Goal: Obtain resource: Download file/media

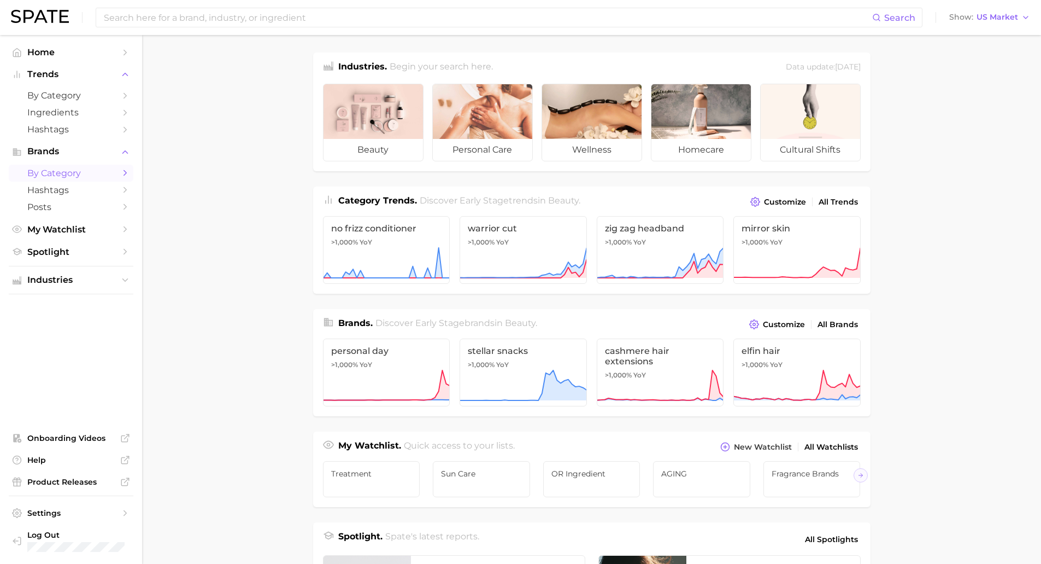
click at [71, 170] on span "by Category" at bounding box center [70, 173] width 87 height 10
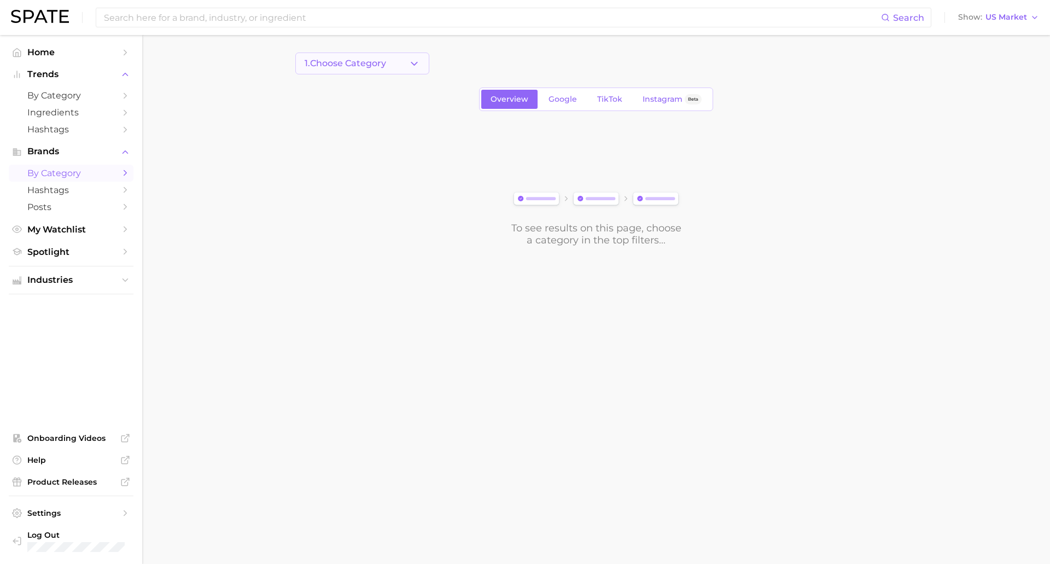
click at [407, 63] on button "1. Choose Category" at bounding box center [362, 63] width 134 height 22
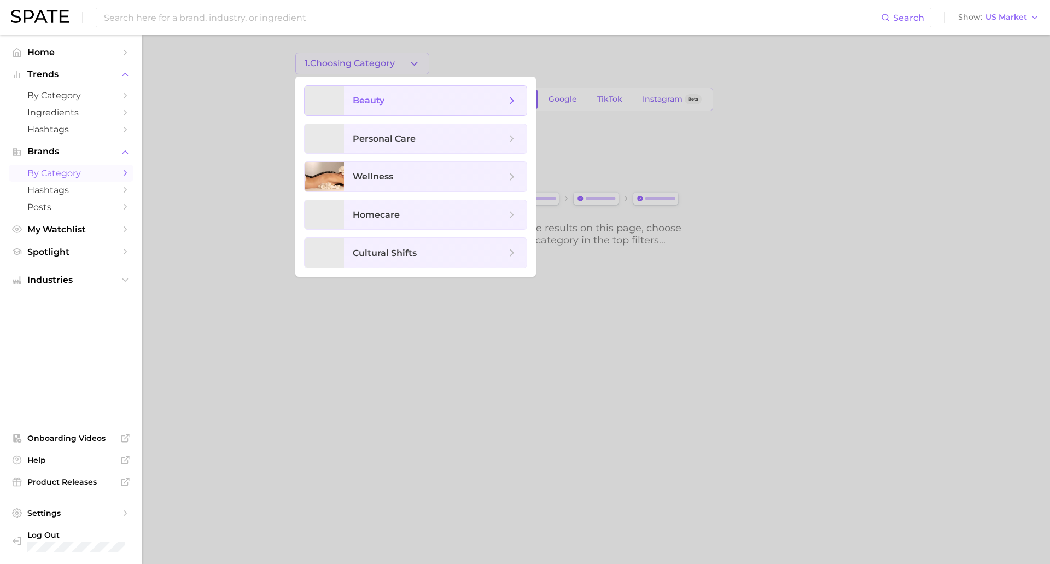
click at [369, 99] on span "beauty" at bounding box center [369, 100] width 32 height 10
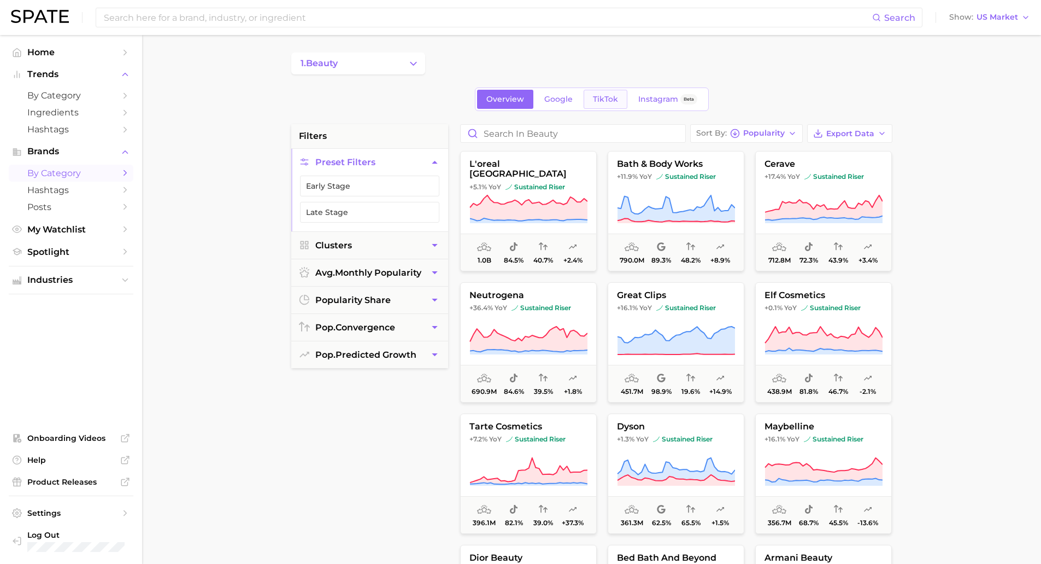
click at [613, 99] on span "TikTok" at bounding box center [605, 99] width 25 height 9
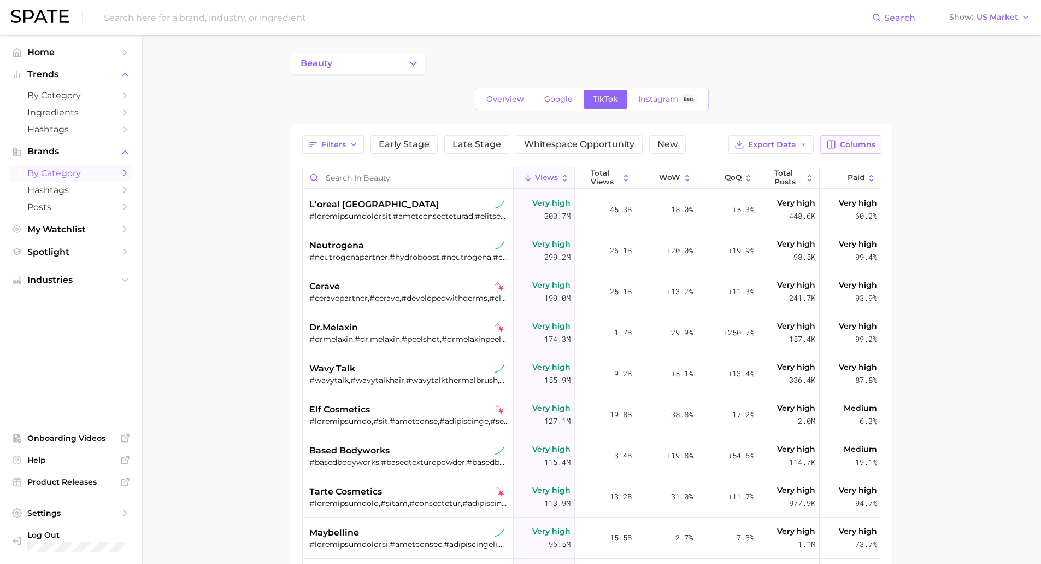
click at [847, 145] on span "Columns" at bounding box center [858, 144] width 36 height 9
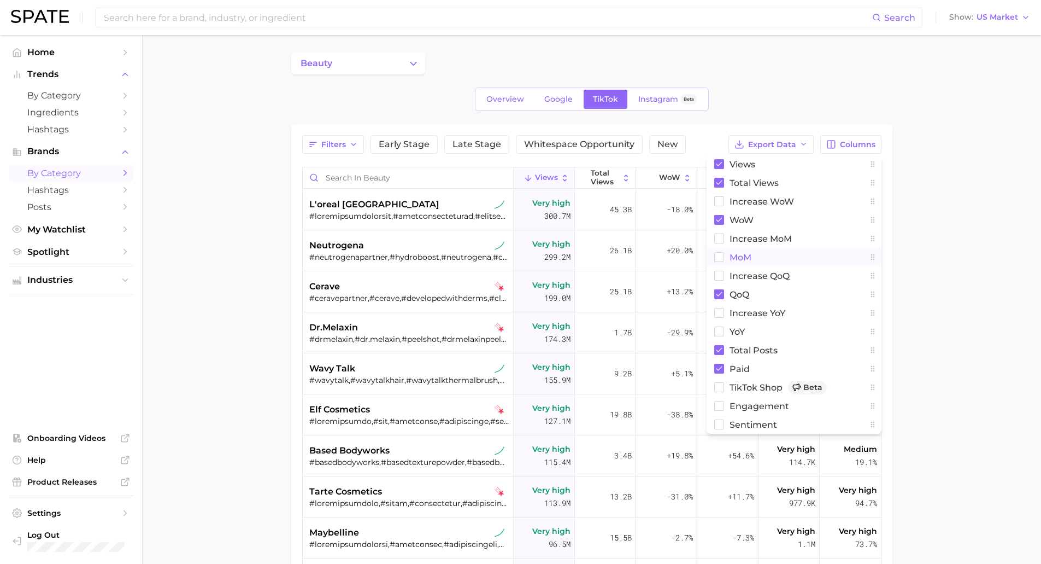
click at [718, 258] on rect at bounding box center [719, 257] width 9 height 9
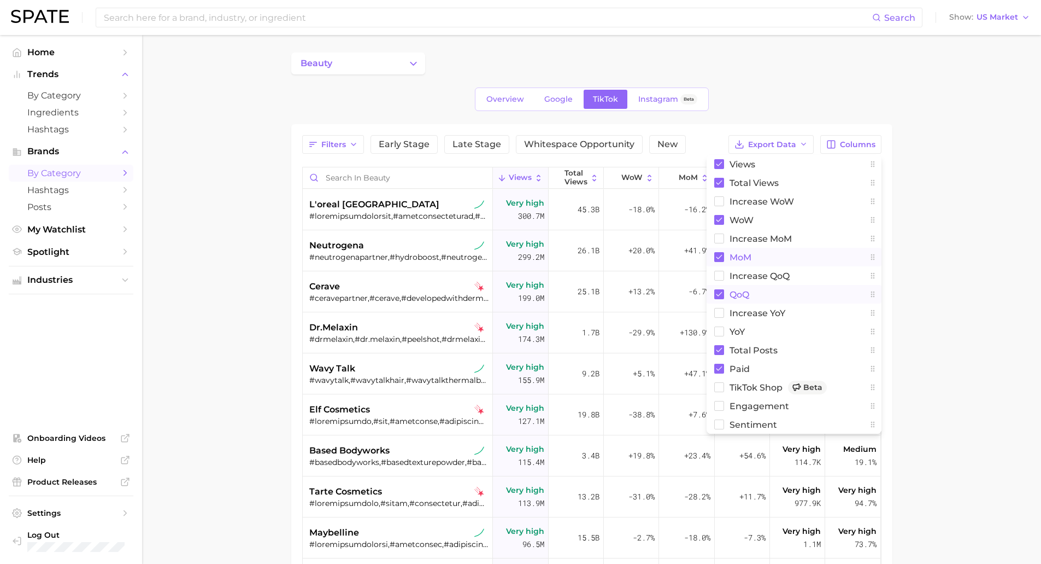
click at [719, 295] on icon at bounding box center [719, 294] width 6 height 4
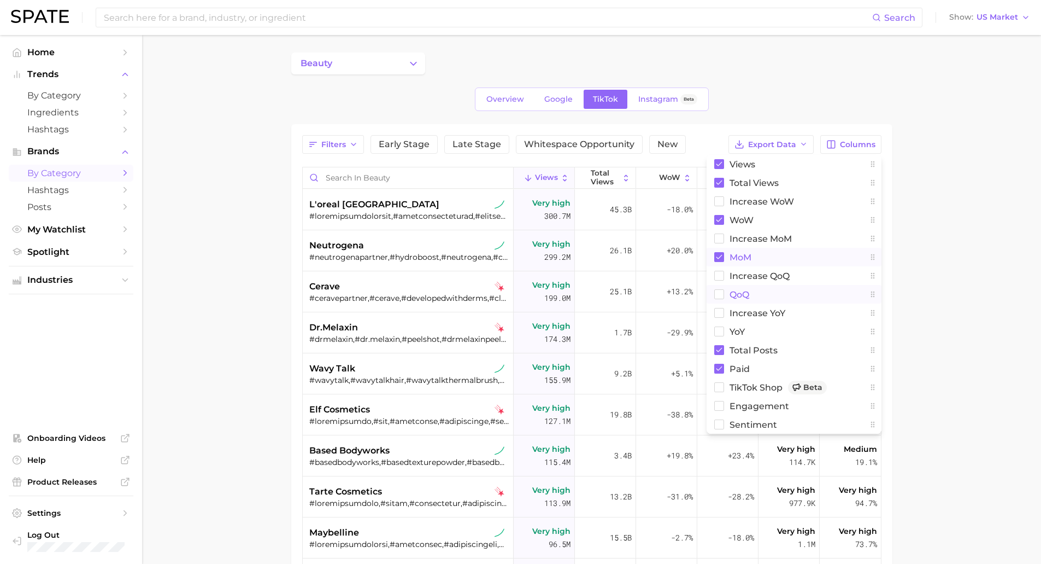
click at [975, 220] on main "beauty Overview Google TikTok Instagram Beta Filters Early Stage Late Stage Whi…" at bounding box center [591, 415] width 899 height 761
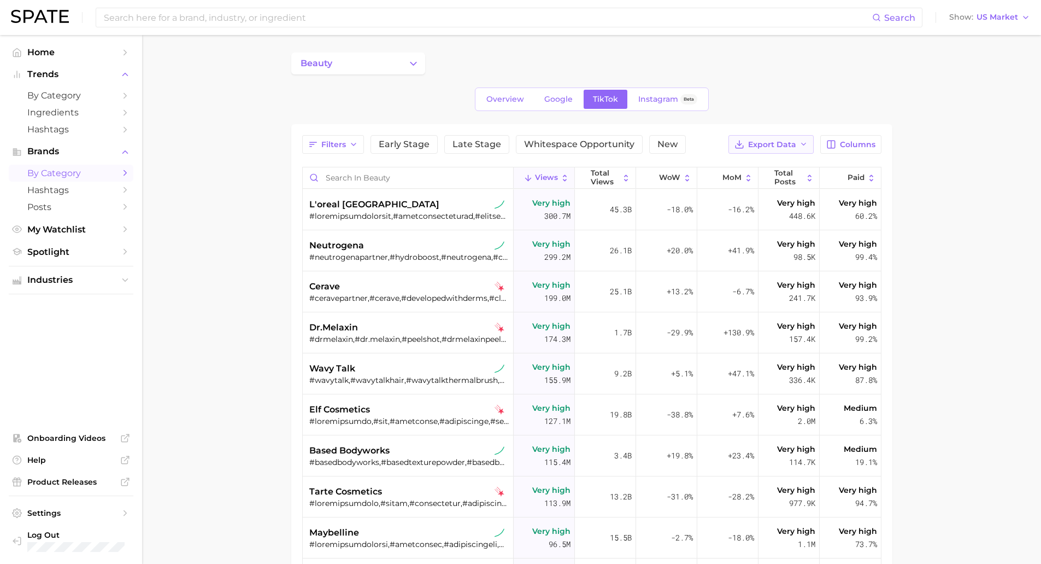
click at [774, 143] on span "Export Data" at bounding box center [772, 144] width 48 height 9
click at [766, 168] on span "Table Data CSV" at bounding box center [743, 164] width 60 height 9
click at [417, 206] on div "l'oreal [GEOGRAPHIC_DATA]" at bounding box center [409, 204] width 200 height 13
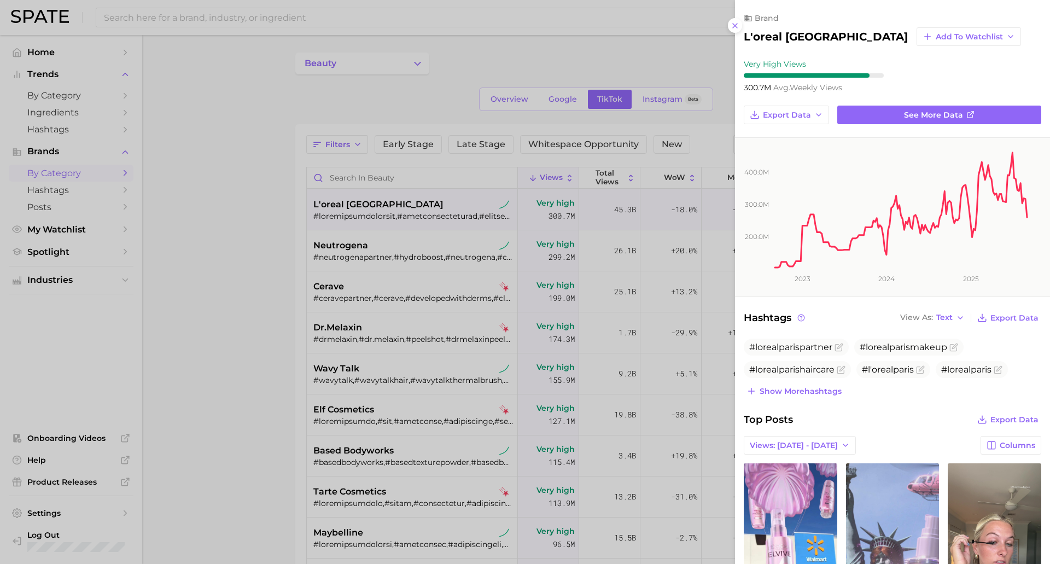
click at [571, 81] on div at bounding box center [525, 282] width 1050 height 564
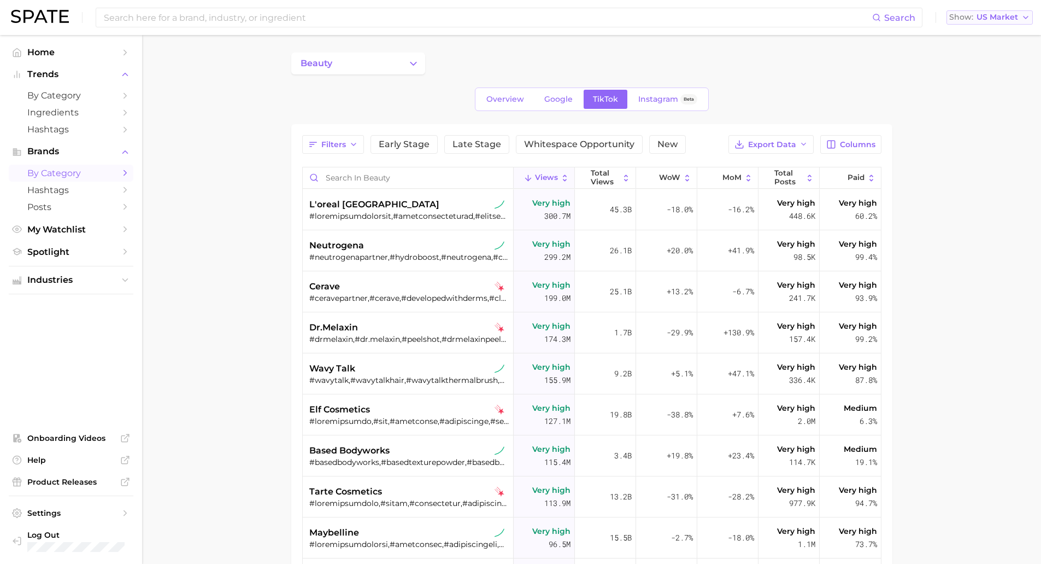
click at [1015, 15] on span "US Market" at bounding box center [998, 17] width 42 height 6
click at [992, 130] on button "Global" at bounding box center [995, 134] width 96 height 20
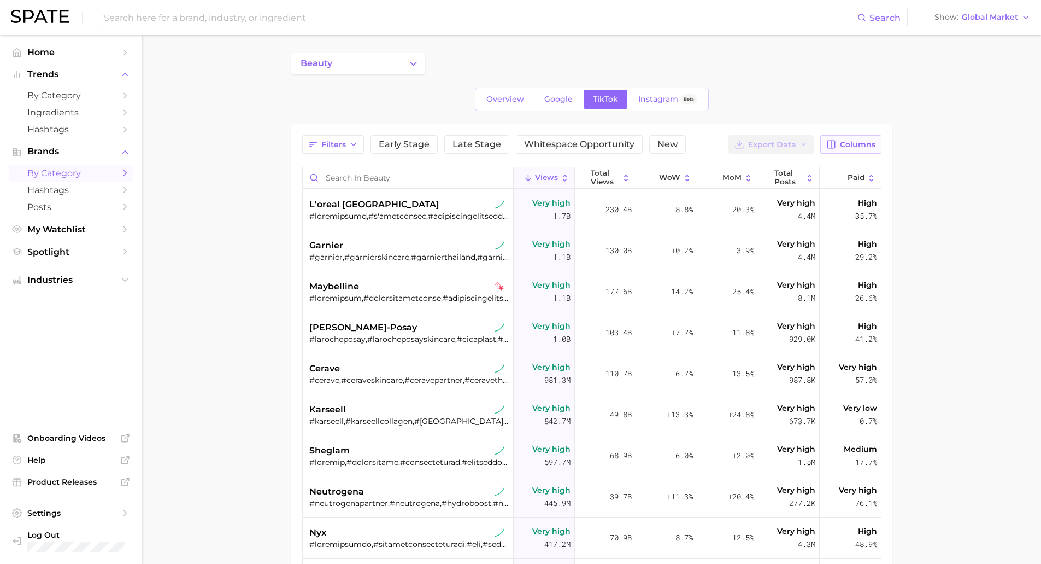
click at [873, 146] on span "Columns" at bounding box center [858, 144] width 36 height 9
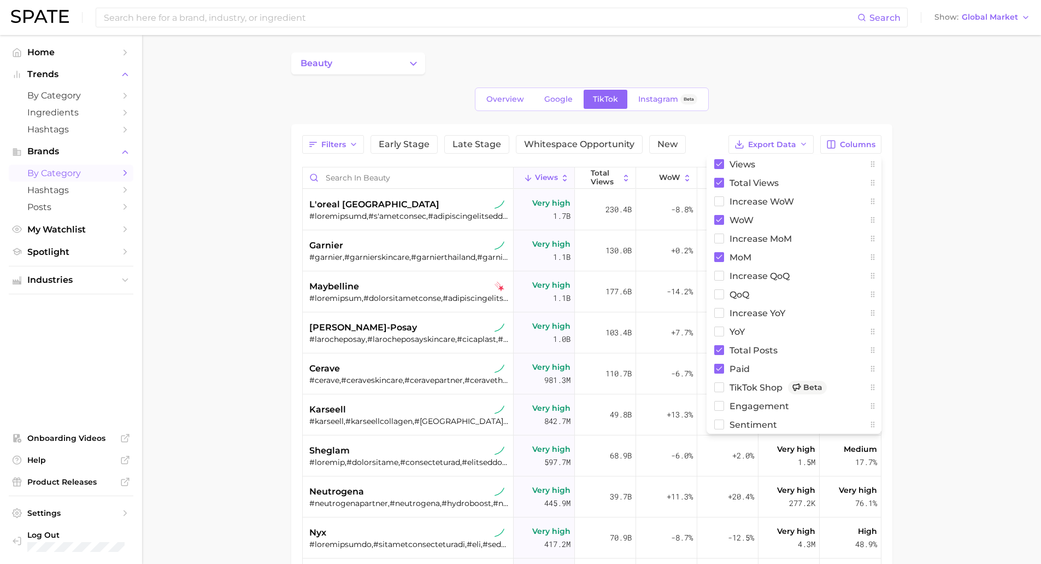
click at [972, 138] on main "beauty Overview Google TikTok Instagram Beta Filters Early Stage Late Stage Whi…" at bounding box center [591, 415] width 899 height 761
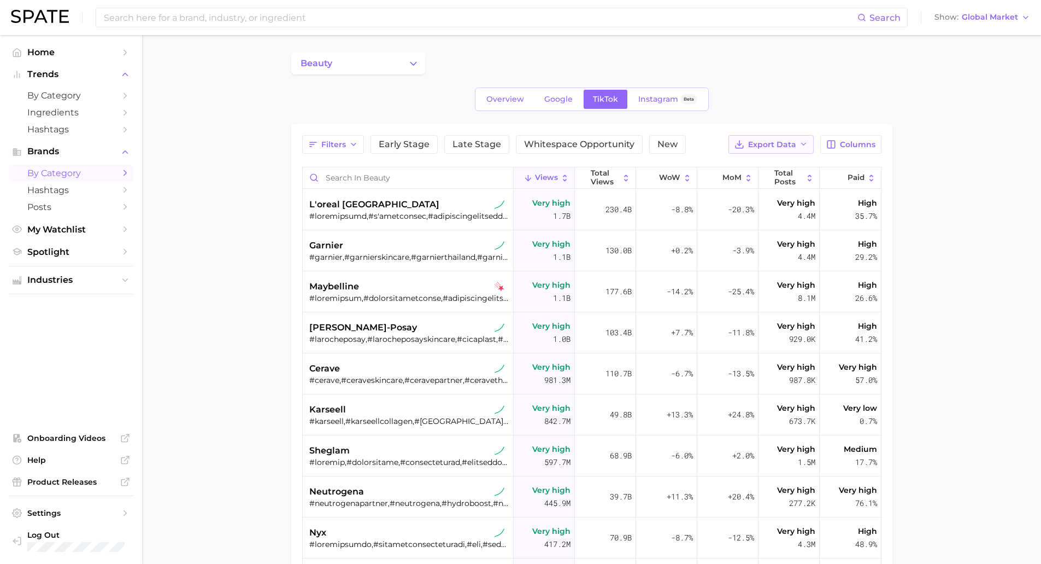
click at [766, 145] on span "Export Data" at bounding box center [772, 144] width 48 height 9
click at [758, 165] on span "Table Data CSV" at bounding box center [743, 164] width 60 height 9
